Goal: Information Seeking & Learning: Learn about a topic

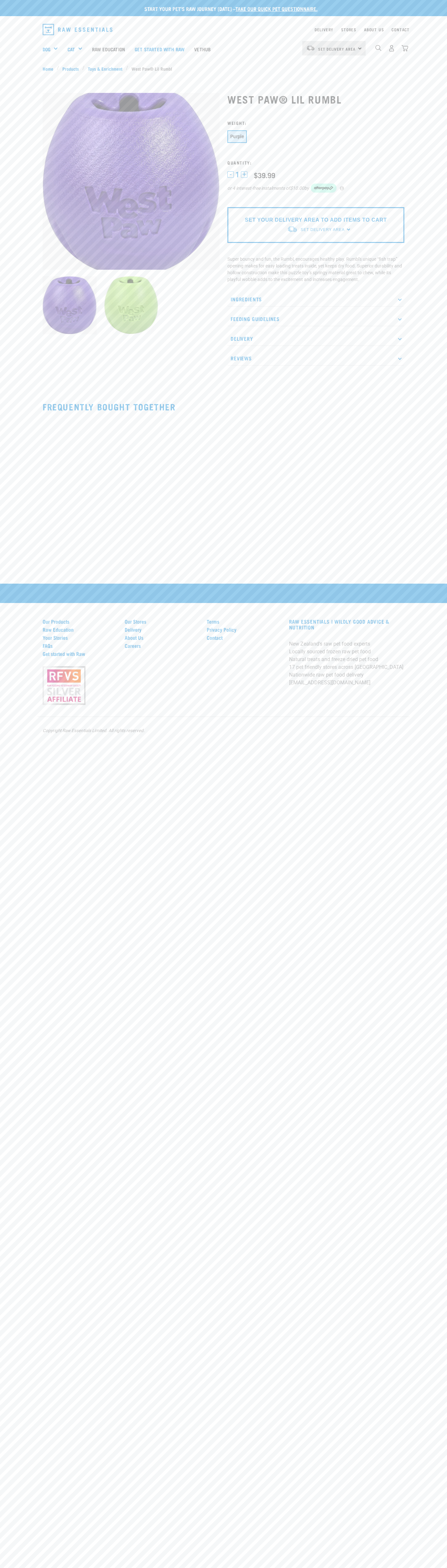
click at [279, 20] on div "Delivery Stores About Us Contact" at bounding box center [224, 29] width 447 height 19
click at [430, 828] on div "Start your pet’s raw journey today – take our quick pet questionnaire. Delivery…" at bounding box center [224, 784] width 447 height 1568
click at [40, 1568] on html "Start your pet’s raw journey [DATE] – take our quick pet questionnaire. Deliver…" at bounding box center [224, 784] width 447 height 1568
click at [15, 1282] on div "Start your pet’s raw journey today – take our quick pet questionnaire. Delivery…" at bounding box center [224, 784] width 447 height 1568
click at [316, 162] on h3 "Quantity:" at bounding box center [315, 162] width 177 height 5
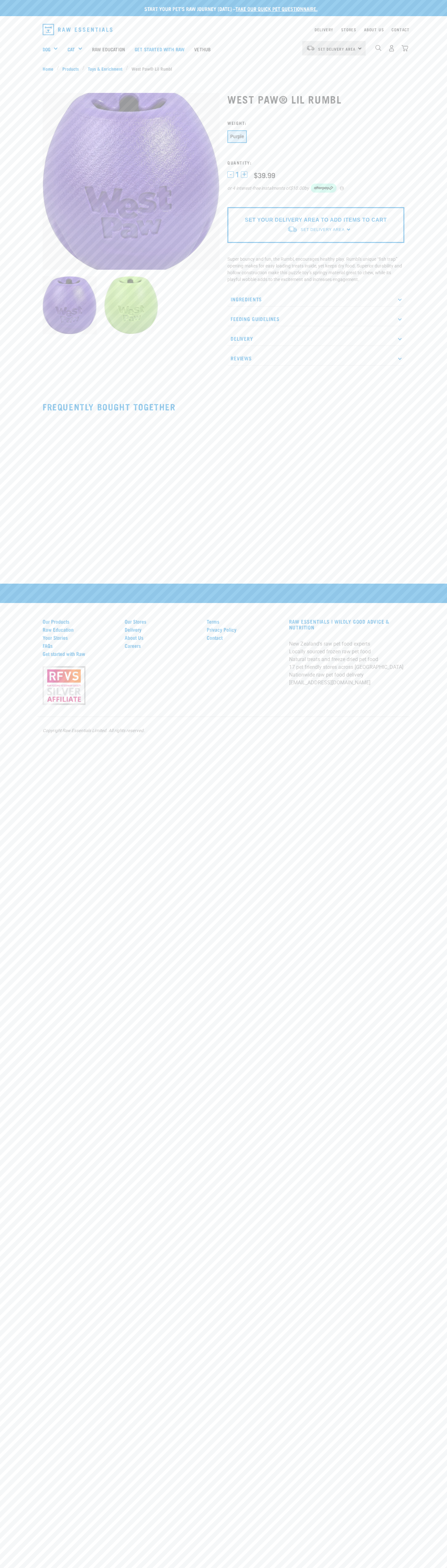
click at [237, 174] on span "1" at bounding box center [237, 174] width 4 height 6
click at [70, 306] on img at bounding box center [69, 305] width 54 height 58
click at [316, 339] on p "Delivery" at bounding box center [315, 339] width 177 height 14
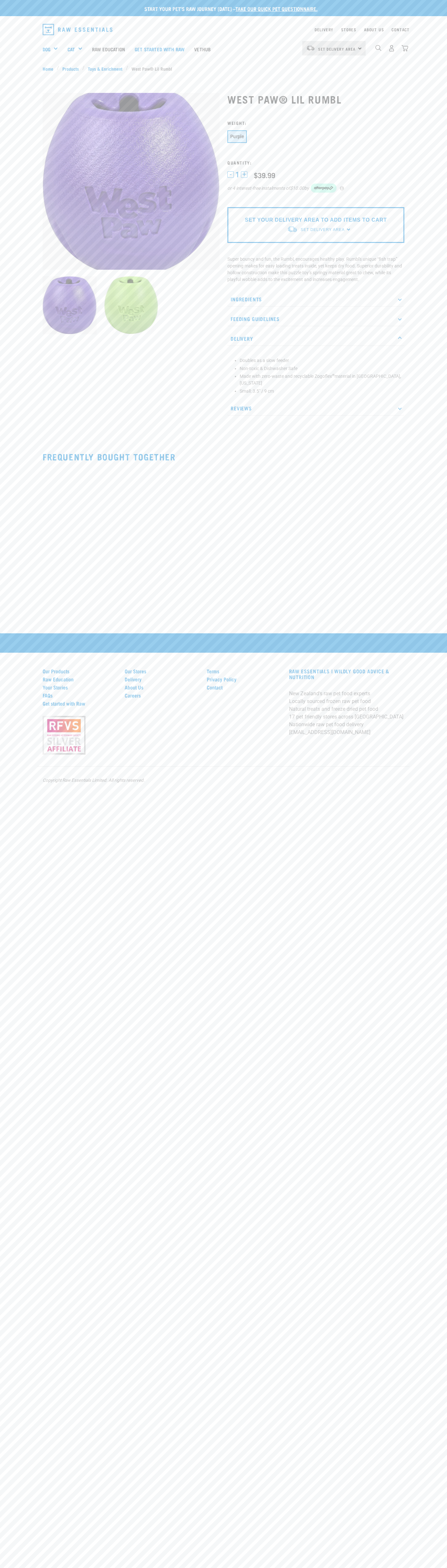
click at [316, 319] on p "Feeding Guidelines" at bounding box center [315, 319] width 177 height 14
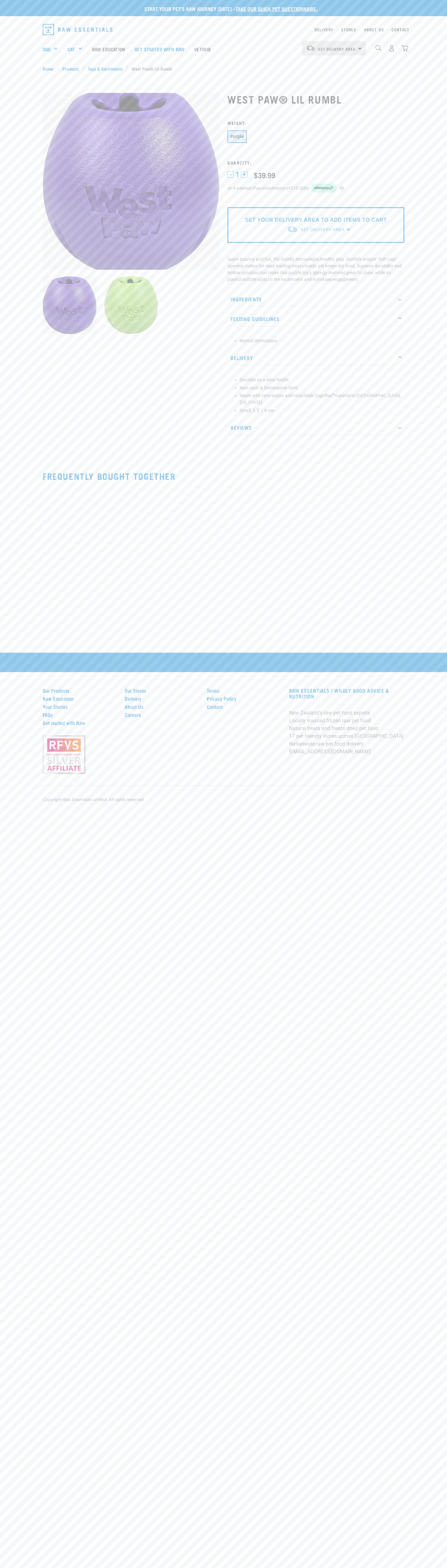
click at [321, 341] on li "Mental Stimulation" at bounding box center [320, 340] width 162 height 6
click at [291, 32] on div "dropdown navigation" at bounding box center [175, 29] width 264 height 17
click at [438, 860] on div "Start your pet’s raw journey today – take our quick pet questionnaire. Delivery…" at bounding box center [224, 784] width 447 height 1568
click at [324, 1568] on html "Start your pet’s raw journey today – take our quick pet questionnaire. Delivery…" at bounding box center [224, 784] width 447 height 1568
click at [25, 1541] on div "Start your pet’s raw journey today – take our quick pet questionnaire. Delivery…" at bounding box center [224, 784] width 447 height 1568
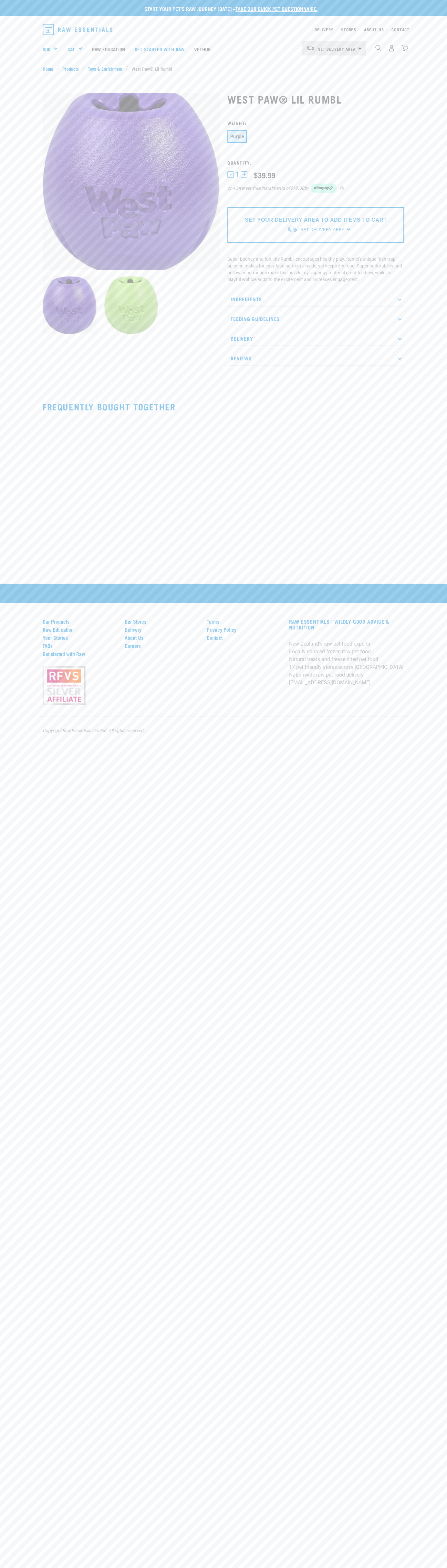
click at [316, 137] on div "Purple" at bounding box center [315, 138] width 177 height 14
click at [237, 174] on span "1" at bounding box center [237, 174] width 4 height 6
click at [70, 306] on img at bounding box center [69, 305] width 54 height 58
click at [316, 319] on p "Feeding Guidelines" at bounding box center [315, 319] width 177 height 14
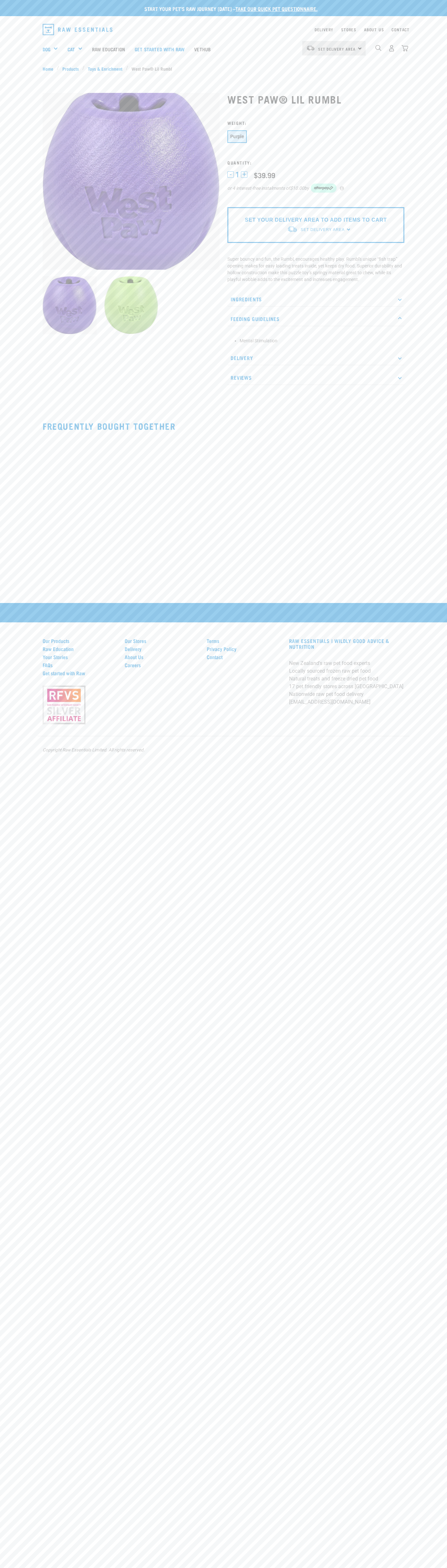
click at [321, 341] on li "Mental Stimulation" at bounding box center [320, 340] width 162 height 6
click at [316, 358] on p "Delivery" at bounding box center [315, 358] width 177 height 14
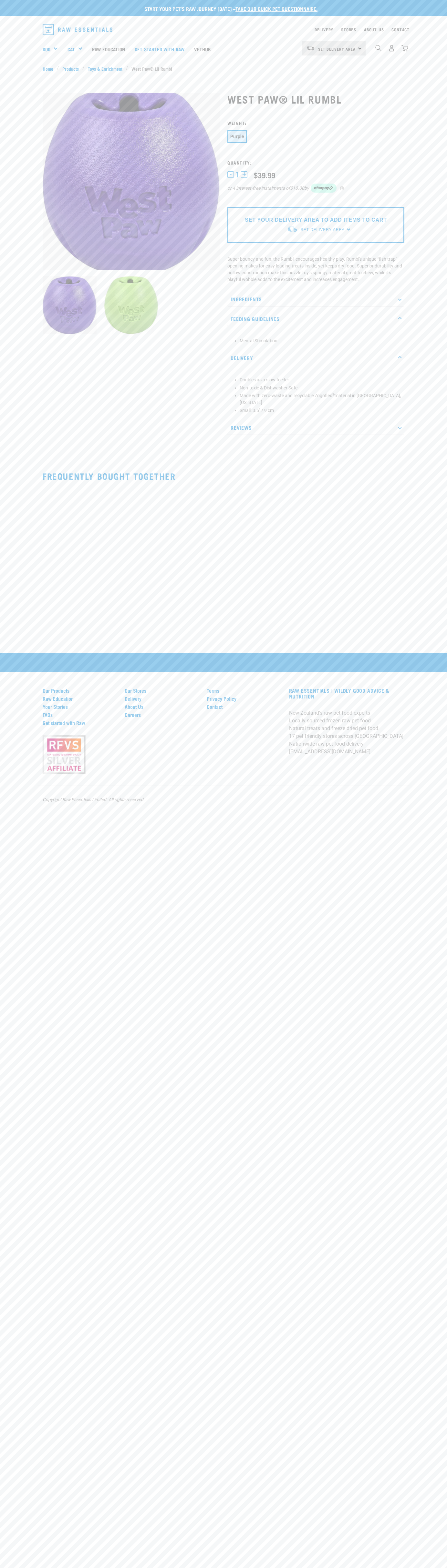
click at [321, 380] on li "Doubles as a slow feeder" at bounding box center [320, 379] width 162 height 6
